Goal: Navigation & Orientation: Find specific page/section

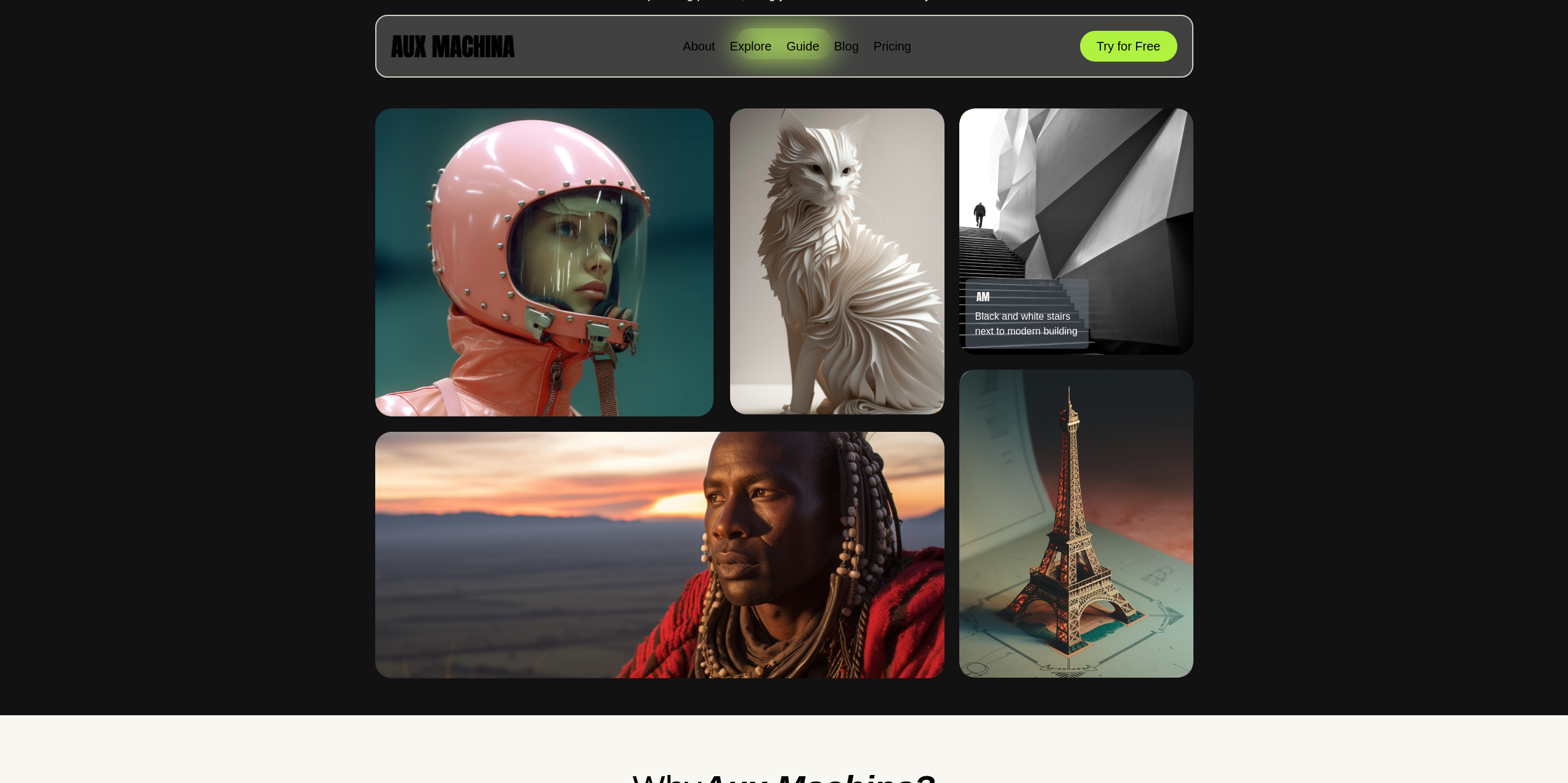
scroll to position [798, 0]
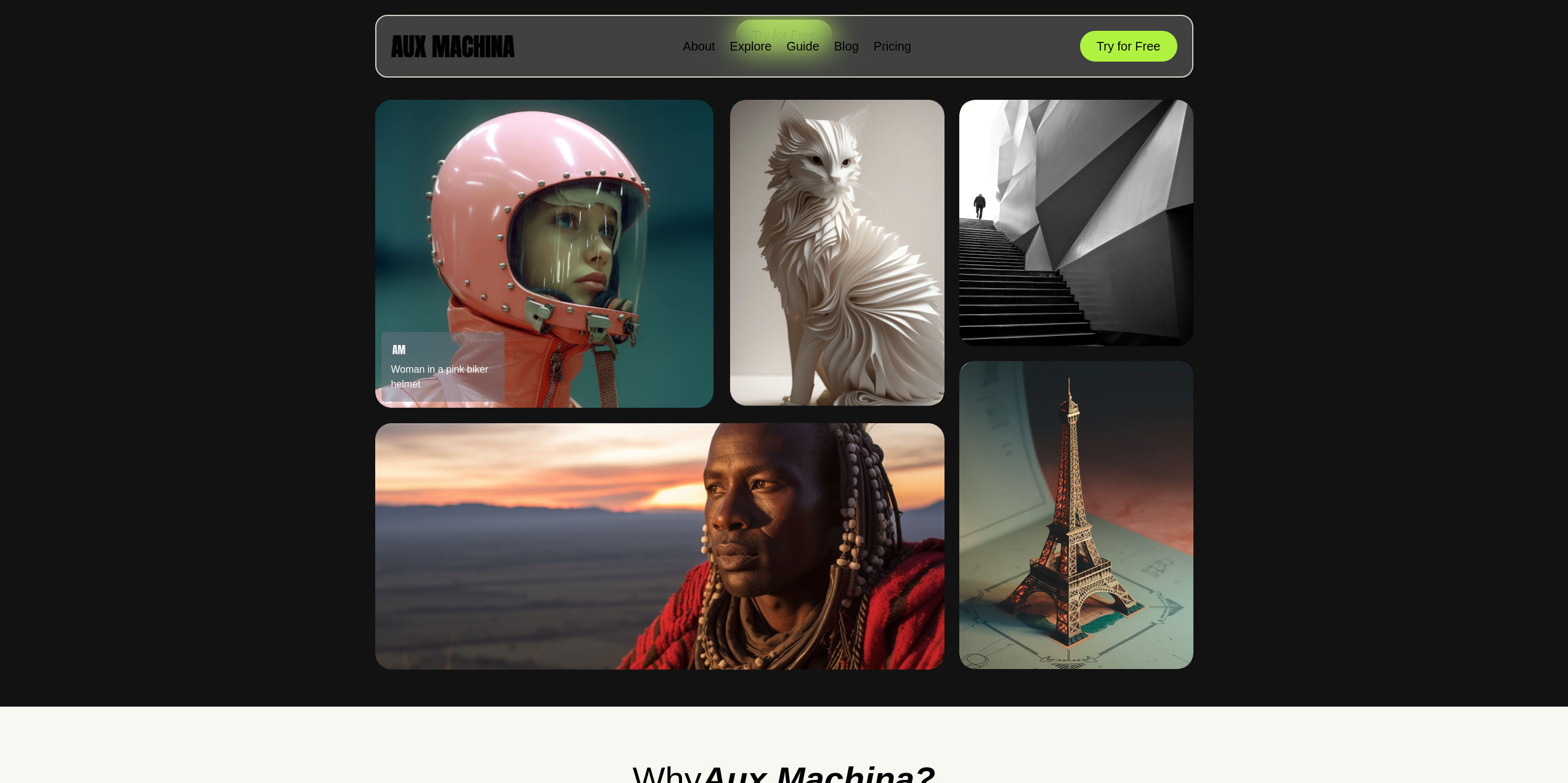
click at [531, 226] on img at bounding box center [545, 253] width 339 height 307
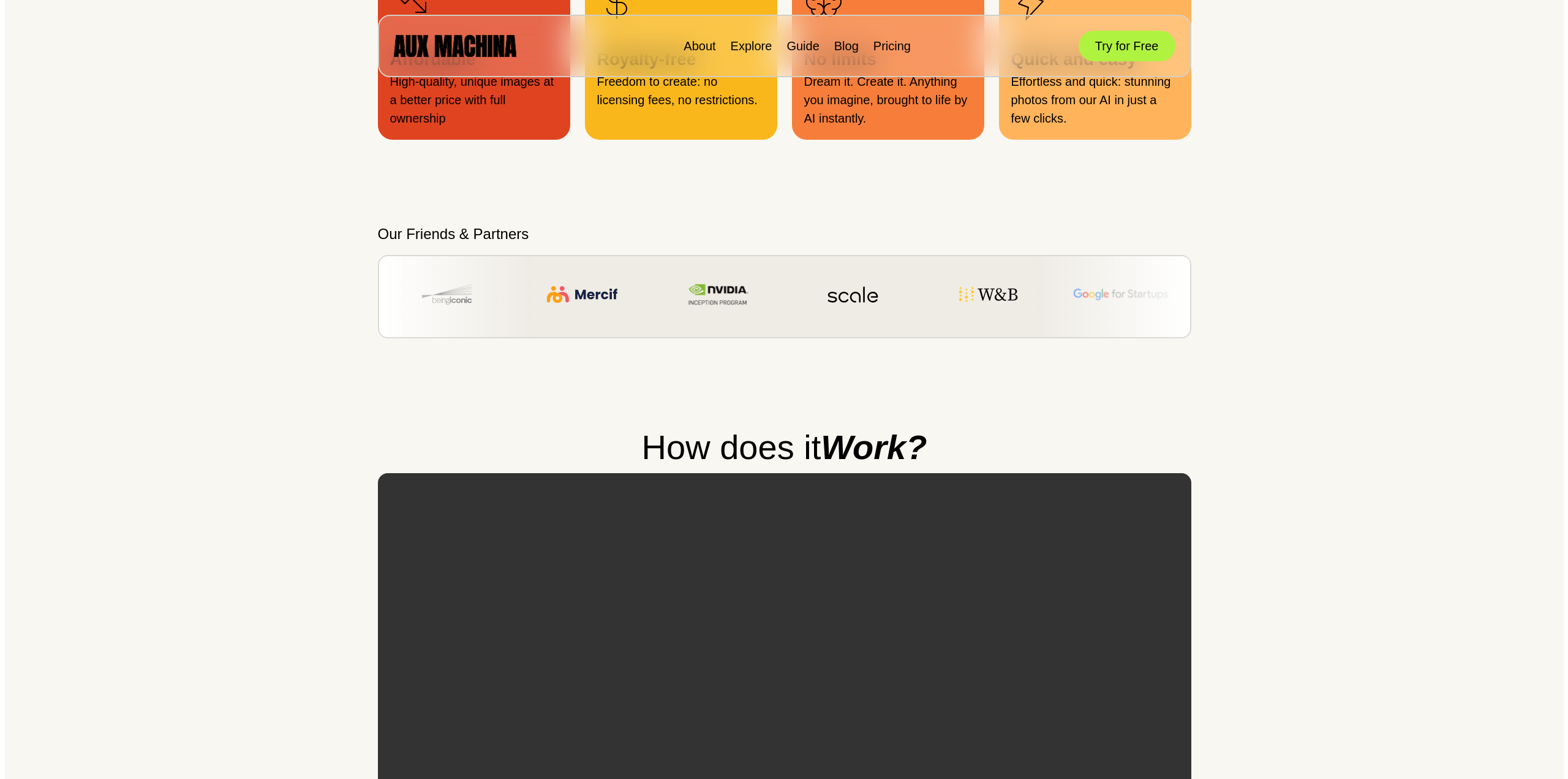
scroll to position [0, 0]
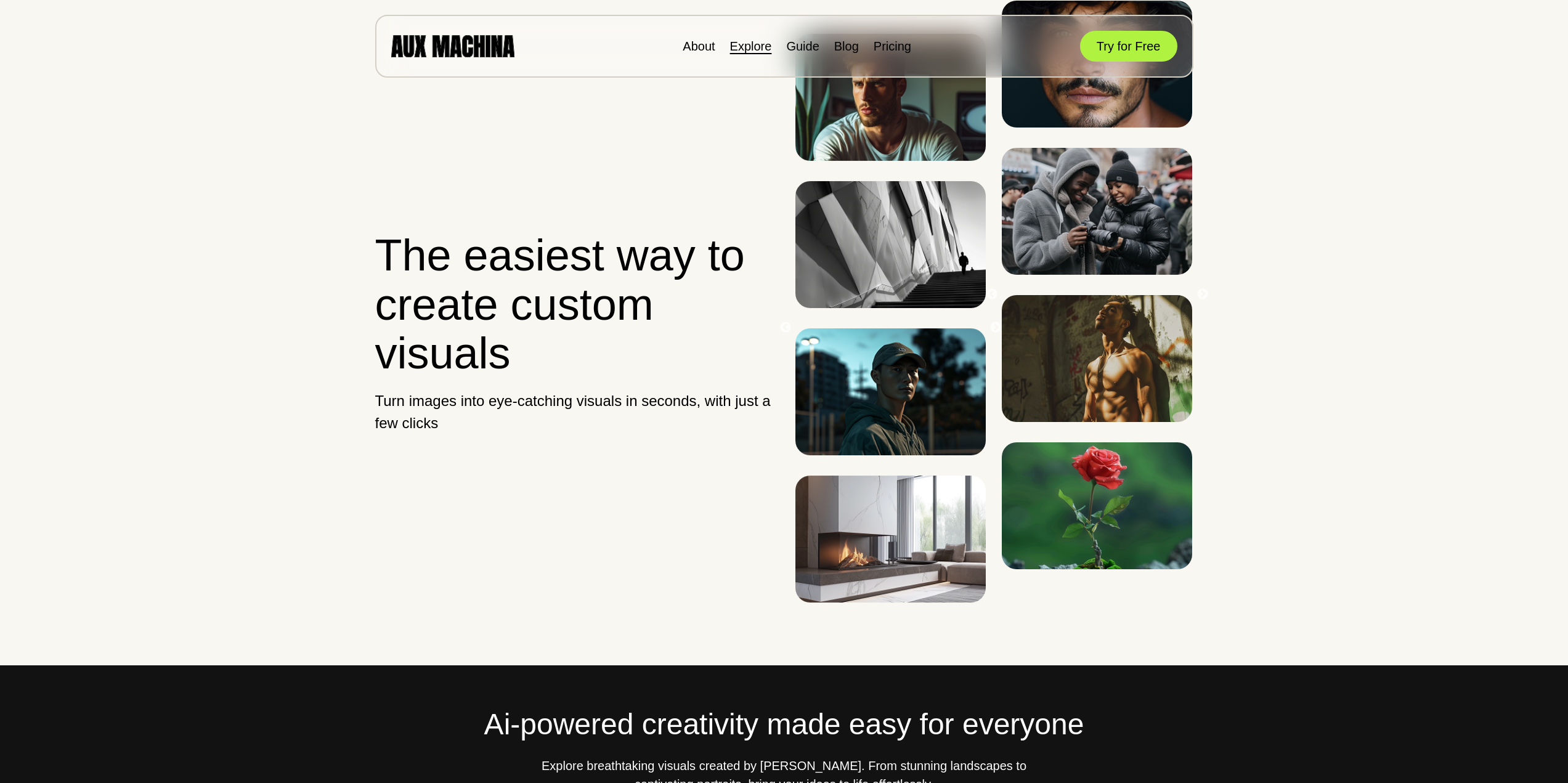
click at [753, 48] on link "Explore" at bounding box center [751, 46] width 42 height 14
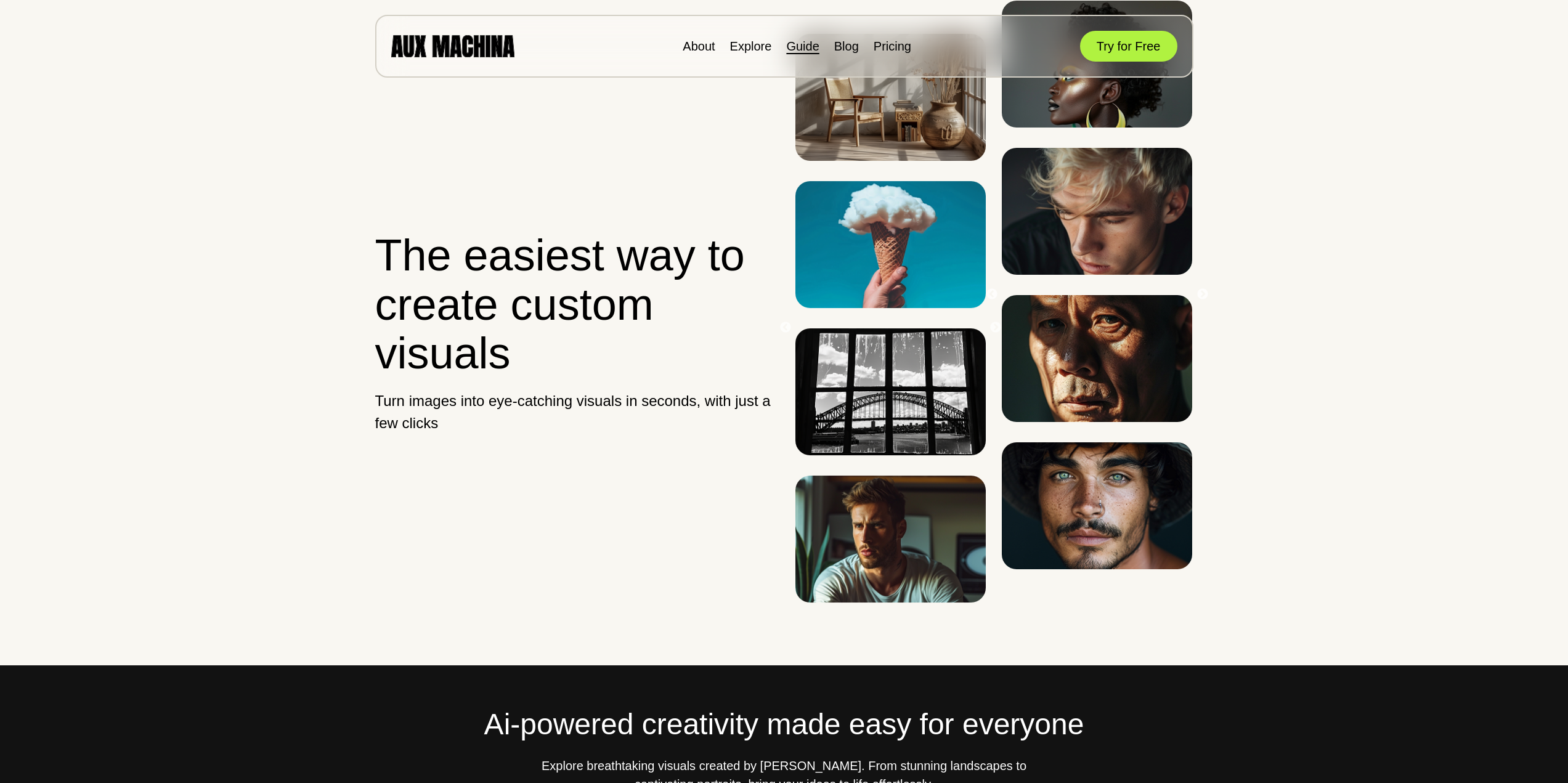
click at [802, 47] on link "Guide" at bounding box center [802, 46] width 33 height 14
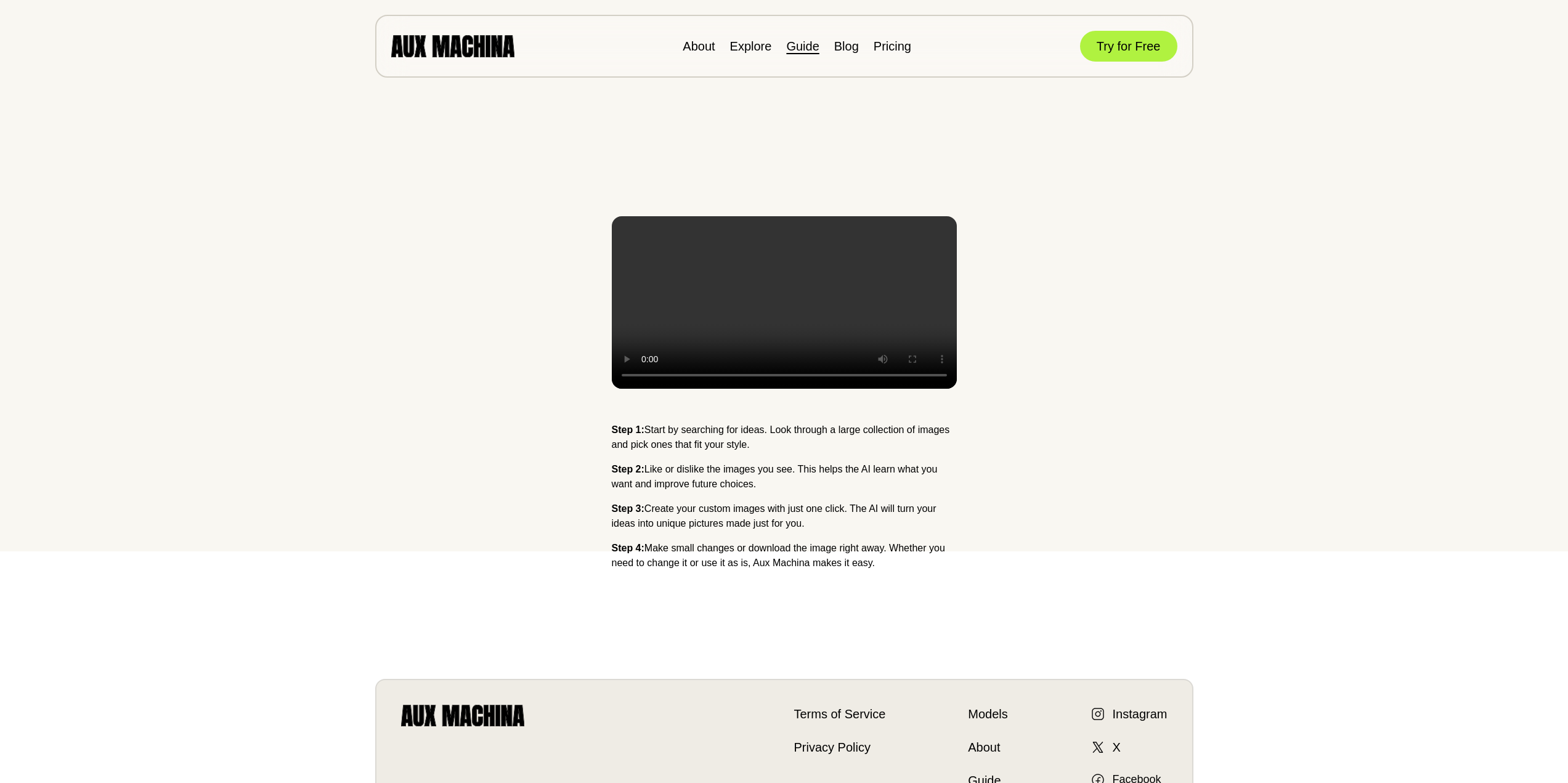
scroll to position [431, 0]
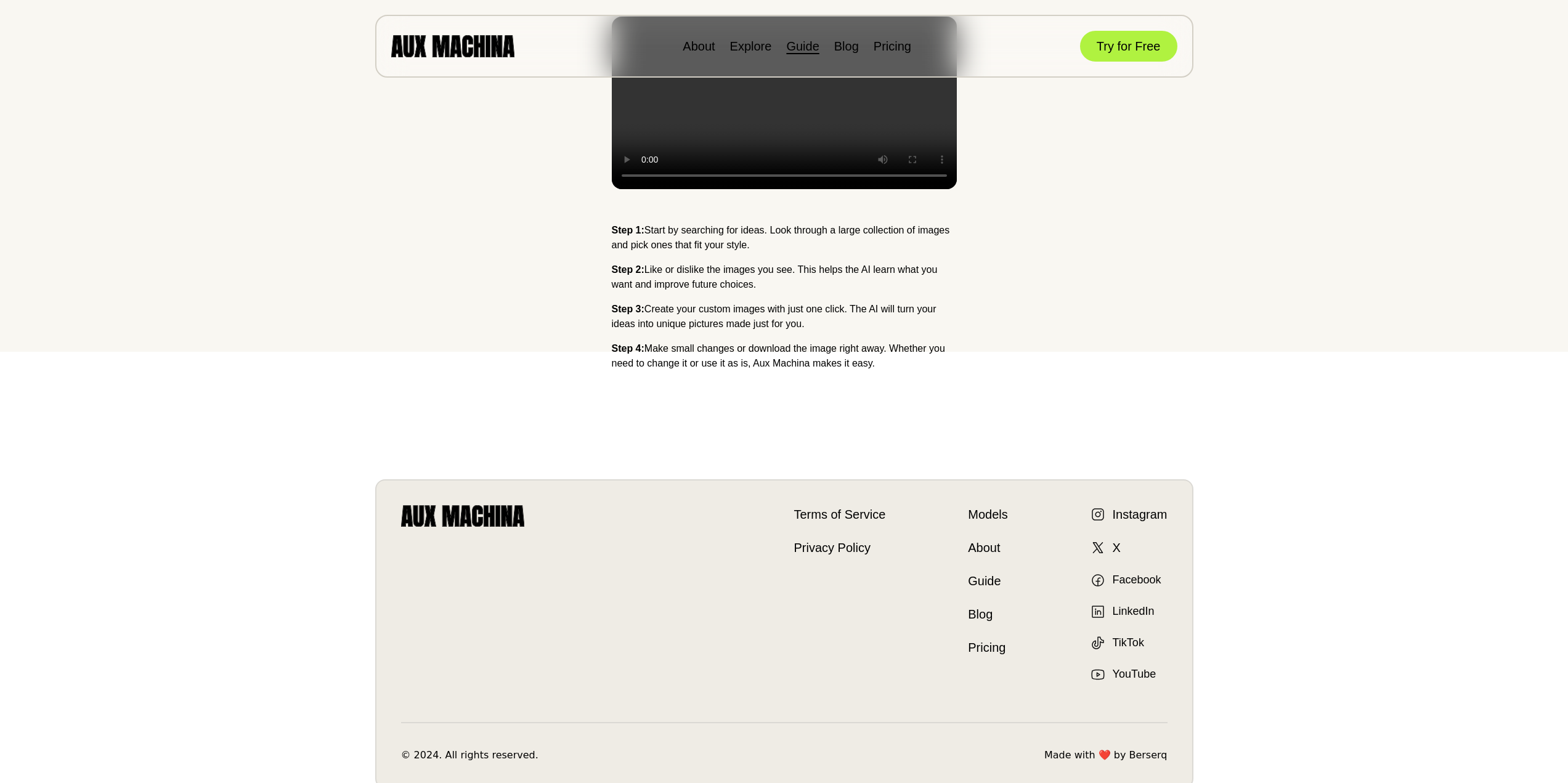
click at [1151, 520] on link "Instagram" at bounding box center [1129, 514] width 77 height 18
